Goal: Submit feedback/report problem

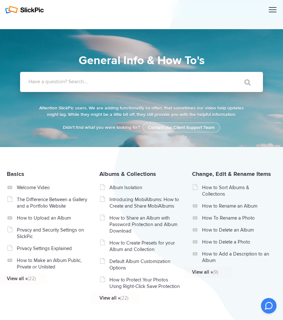
click at [120, 85] on input "Have a question? Search..." at bounding box center [128, 82] width 217 height 20
type input "refund"
click at [231, 75] on input "" at bounding box center [244, 83] width 27 height 16
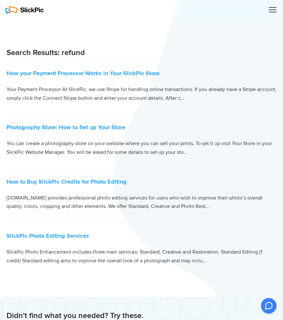
scroll to position [81, 0]
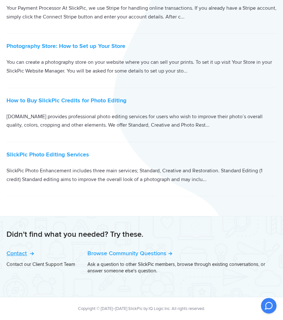
click at [30, 255] on link "Contact" at bounding box center [19, 253] width 26 height 7
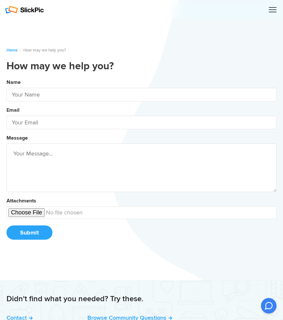
type input "[US_STATE] [PERSON_NAME]"
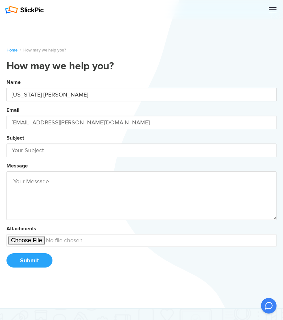
click at [55, 88] on input "[US_STATE] [PERSON_NAME]" at bounding box center [141, 95] width 270 height 14
click at [71, 158] on form "Name [US_STATE] [PERSON_NAME] Email [EMAIL_ADDRESS][PERSON_NAME][DOMAIN_NAME] S…" at bounding box center [141, 172] width 270 height 191
click at [65, 123] on input "[EMAIL_ADDRESS][PERSON_NAME][DOMAIN_NAME]" at bounding box center [141, 123] width 270 height 14
drag, startPoint x: 81, startPoint y: 122, endPoint x: 11, endPoint y: 123, distance: 70.1
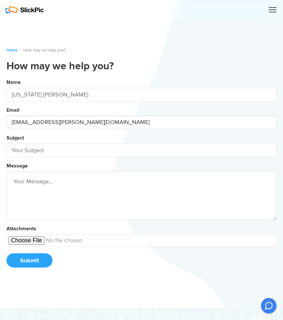
click at [11, 123] on input "[EMAIL_ADDRESS][PERSON_NAME][DOMAIN_NAME]" at bounding box center [141, 123] width 270 height 14
type input "[EMAIL_ADDRESS][DOMAIN_NAME]"
click at [21, 153] on input "text" at bounding box center [141, 151] width 270 height 14
click at [6, 77] on button "Name [US_STATE] [PERSON_NAME] Email [EMAIL_ADDRESS][DOMAIN_NAME] Subject Refund…" at bounding box center [141, 176] width 270 height 198
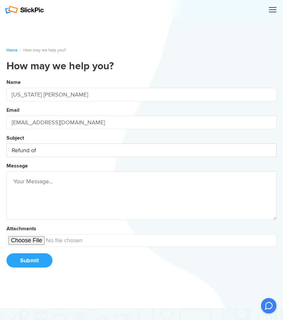
click at [6, 77] on button "Name [US_STATE] [PERSON_NAME] Email [EMAIL_ADDRESS][DOMAIN_NAME] Subject Refund…" at bounding box center [141, 176] width 270 height 198
type input "Refund of services due to cancellation"
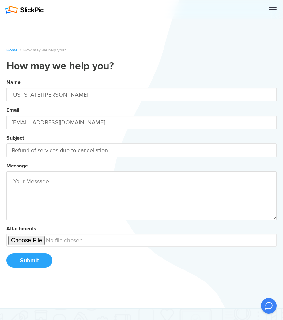
click at [19, 185] on textarea at bounding box center [141, 196] width 270 height 49
click at [6, 77] on button "Name [US_STATE] [PERSON_NAME] Email [EMAIL_ADDRESS][DOMAIN_NAME] Subject Refund…" at bounding box center [141, 176] width 270 height 198
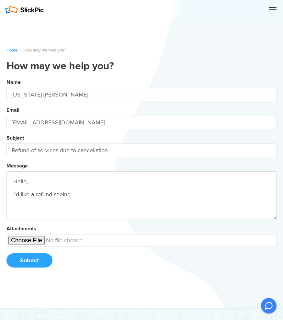
click at [6, 77] on button "Name [US_STATE] [PERSON_NAME] Email [EMAIL_ADDRESS][DOMAIN_NAME] Subject Refund…" at bounding box center [141, 176] width 270 height 198
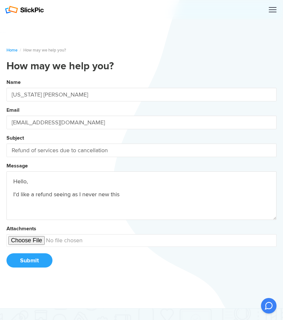
click at [6, 77] on button "Name [US_STATE] [PERSON_NAME] Email [EMAIL_ADDRESS][DOMAIN_NAME] Subject Refund…" at bounding box center [141, 176] width 270 height 198
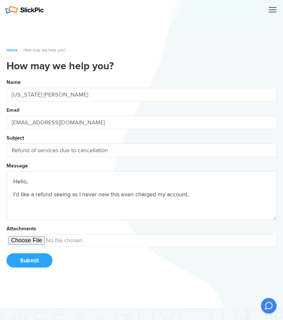
click at [6, 77] on button "Name [US_STATE] [PERSON_NAME] Email [EMAIL_ADDRESS][DOMAIN_NAME] Subject Refund…" at bounding box center [141, 176] width 270 height 198
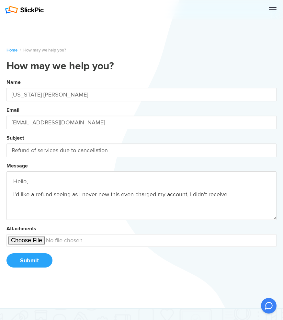
click at [6, 77] on button "Name [US_STATE] [PERSON_NAME] Email [EMAIL_ADDRESS][DOMAIN_NAME] Subject Refund…" at bounding box center [141, 176] width 270 height 198
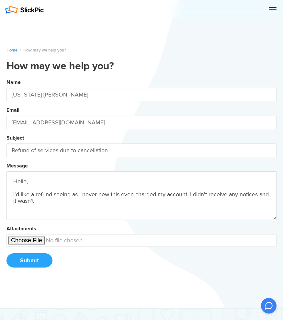
click at [6, 77] on button "Name [US_STATE] [PERSON_NAME] Email [EMAIL_ADDRESS][DOMAIN_NAME] Subject Refund…" at bounding box center [141, 176] width 270 height 198
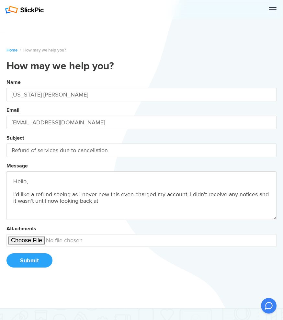
click at [6, 77] on button "Name [US_STATE] [PERSON_NAME] Email [EMAIL_ADDRESS][DOMAIN_NAME] Subject Refund…" at bounding box center [141, 176] width 270 height 198
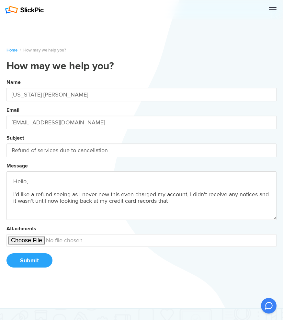
click at [6, 77] on button "Name [US_STATE] [PERSON_NAME] Email [EMAIL_ADDRESS][DOMAIN_NAME] Subject Refund…" at bounding box center [141, 176] width 270 height 198
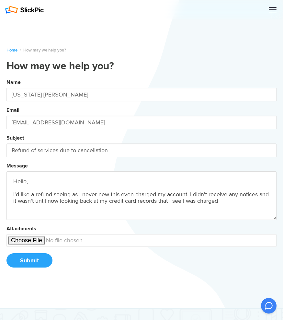
click at [6, 77] on button "Name [US_STATE] [PERSON_NAME] Email [EMAIL_ADDRESS][DOMAIN_NAME] Subject Refund…" at bounding box center [141, 176] width 270 height 198
click at [265, 201] on textarea "Hello, I'd like a refund seeing as I never new this even charged my account, I …" at bounding box center [141, 196] width 270 height 49
click at [6, 77] on button "Name [US_STATE] [PERSON_NAME] Email [EMAIL_ADDRESS][DOMAIN_NAME] Subject Refund…" at bounding box center [141, 176] width 270 height 198
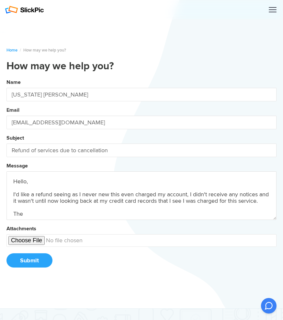
click at [6, 77] on button "Name [US_STATE] [PERSON_NAME] Email [EMAIL_ADDRESS][DOMAIN_NAME] Subject Refund…" at bounding box center [141, 176] width 270 height 198
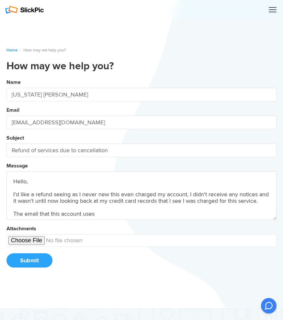
click at [6, 77] on button "Name [US_STATE] [PERSON_NAME] Email [EMAIL_ADDRESS][DOMAIN_NAME] Subject Refund…" at bounding box center [141, 176] width 270 height 198
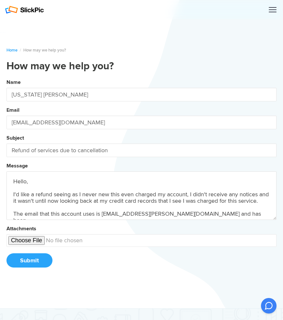
click at [6, 77] on button "Name [US_STATE] [PERSON_NAME] Email [EMAIL_ADDRESS][DOMAIN_NAME] Subject Refund…" at bounding box center [141, 176] width 270 height 198
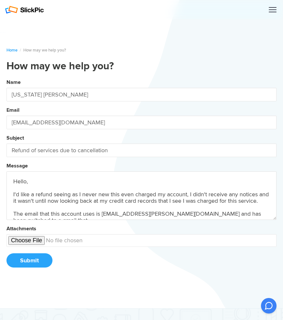
click at [6, 77] on button "Name [US_STATE] [PERSON_NAME] Email [EMAIL_ADDRESS][DOMAIN_NAME] Subject Refund…" at bounding box center [141, 176] width 270 height 198
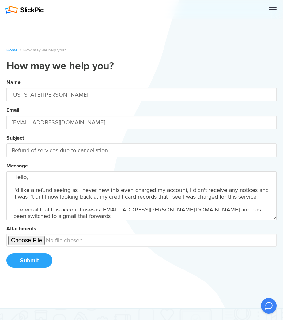
click at [6, 77] on button "Name [US_STATE] [PERSON_NAME] Email [EMAIL_ADDRESS][DOMAIN_NAME] Subject Refund…" at bounding box center [141, 176] width 270 height 198
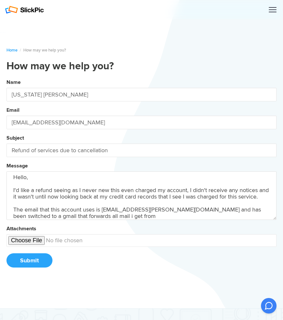
click at [6, 77] on button "Name [US_STATE] [PERSON_NAME] Email [EMAIL_ADDRESS][DOMAIN_NAME] Subject Refund…" at bounding box center [141, 176] width 270 height 198
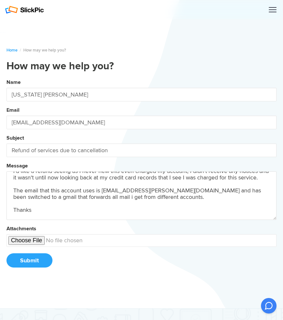
type textarea "Hello, I'd like a refund seeing as I never new this even charged my account, I …"
click at [43, 260] on button "Submit" at bounding box center [29, 261] width 46 height 14
